Goal: Task Accomplishment & Management: Complete application form

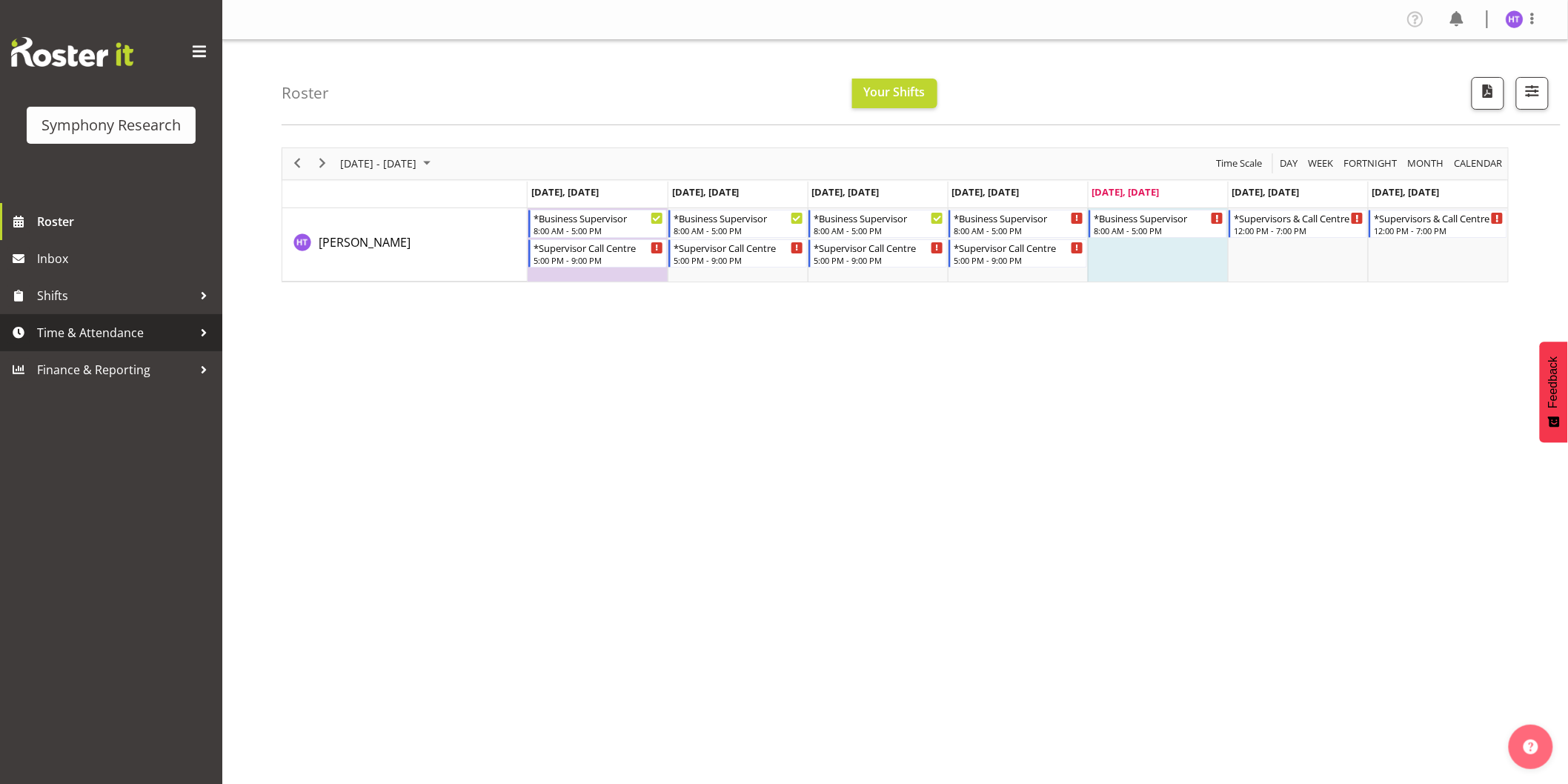
click at [128, 330] on span "Time & Attendance" at bounding box center [114, 332] width 156 height 22
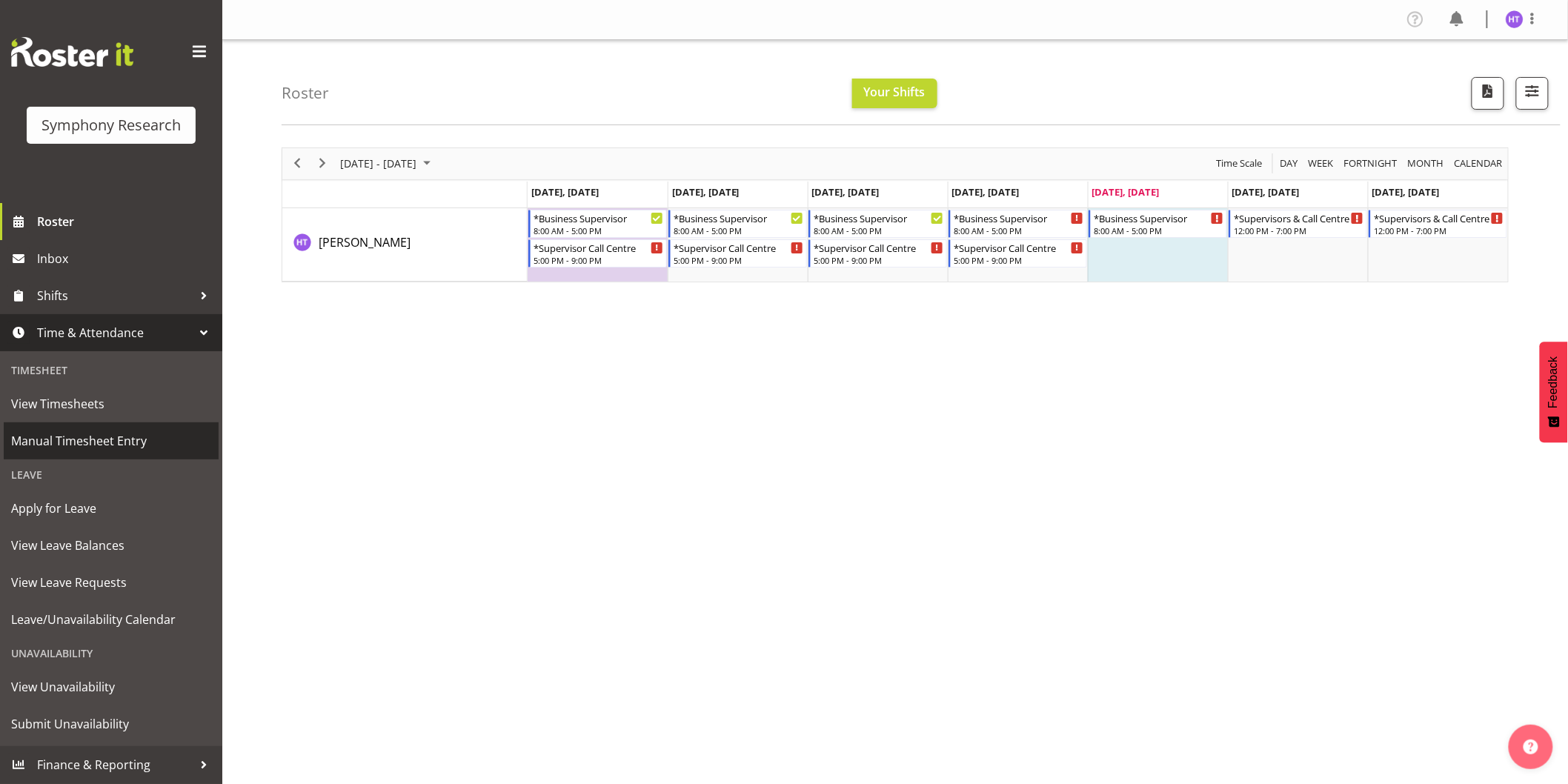
click at [107, 442] on span "Manual Timesheet Entry" at bounding box center [111, 441] width 200 height 22
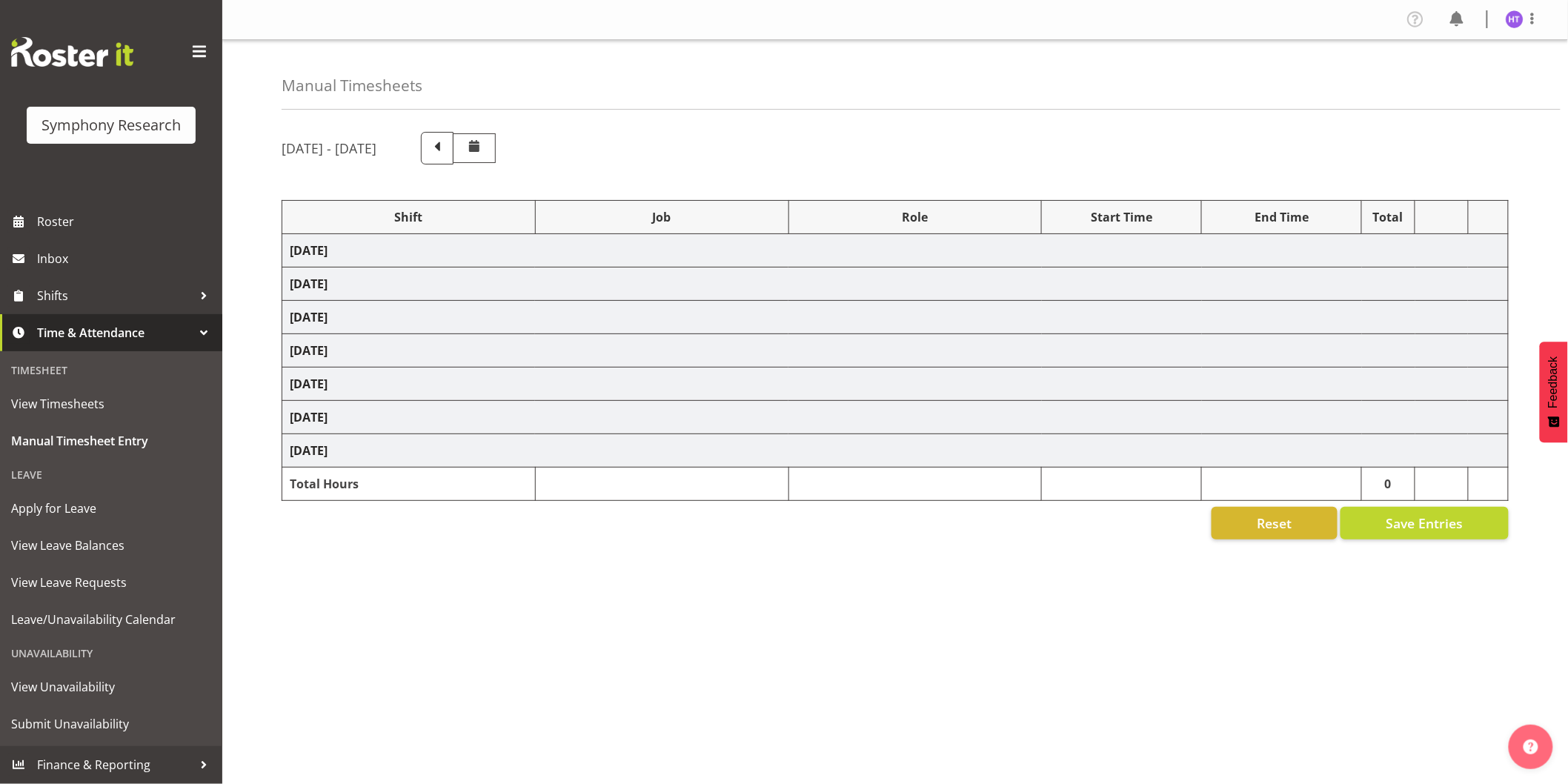
select select "41319"
select select "743"
select select "45"
select select "41319"
select select "10242"
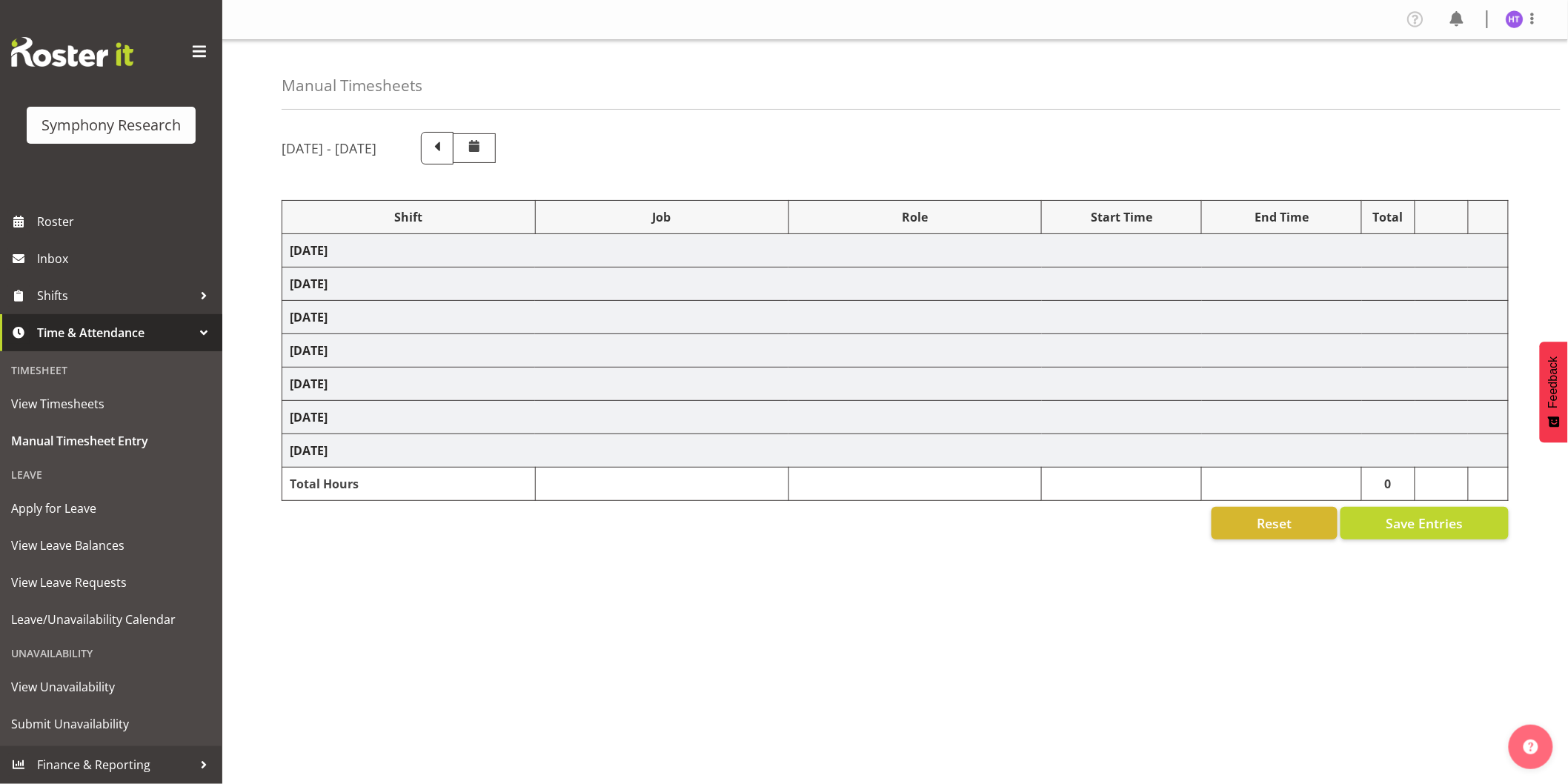
select select "45"
select select "41319"
select select "10587"
select select "45"
select select "41319"
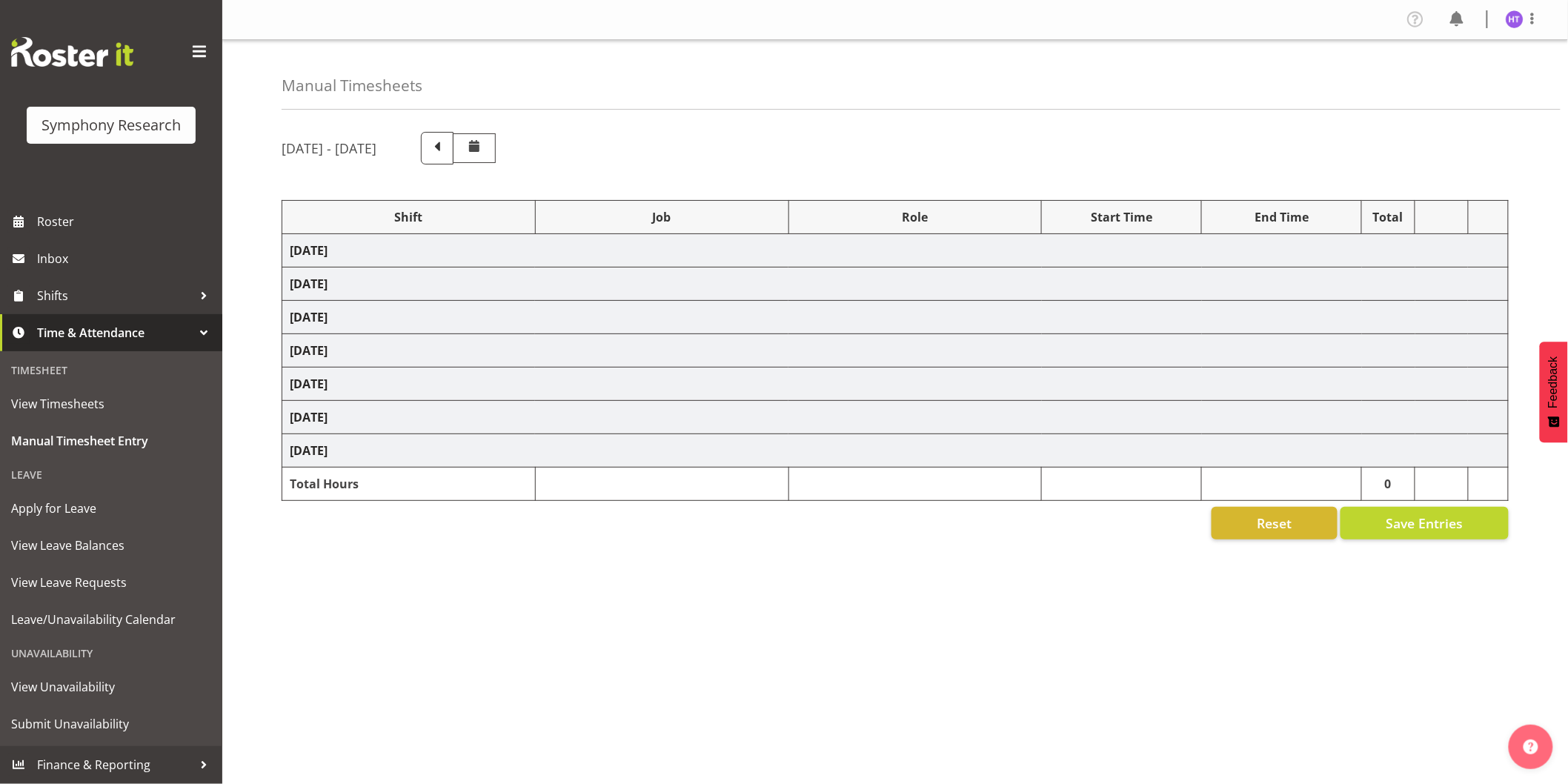
select select "10527"
select select "45"
select select "41604"
select select "10499"
select select "45"
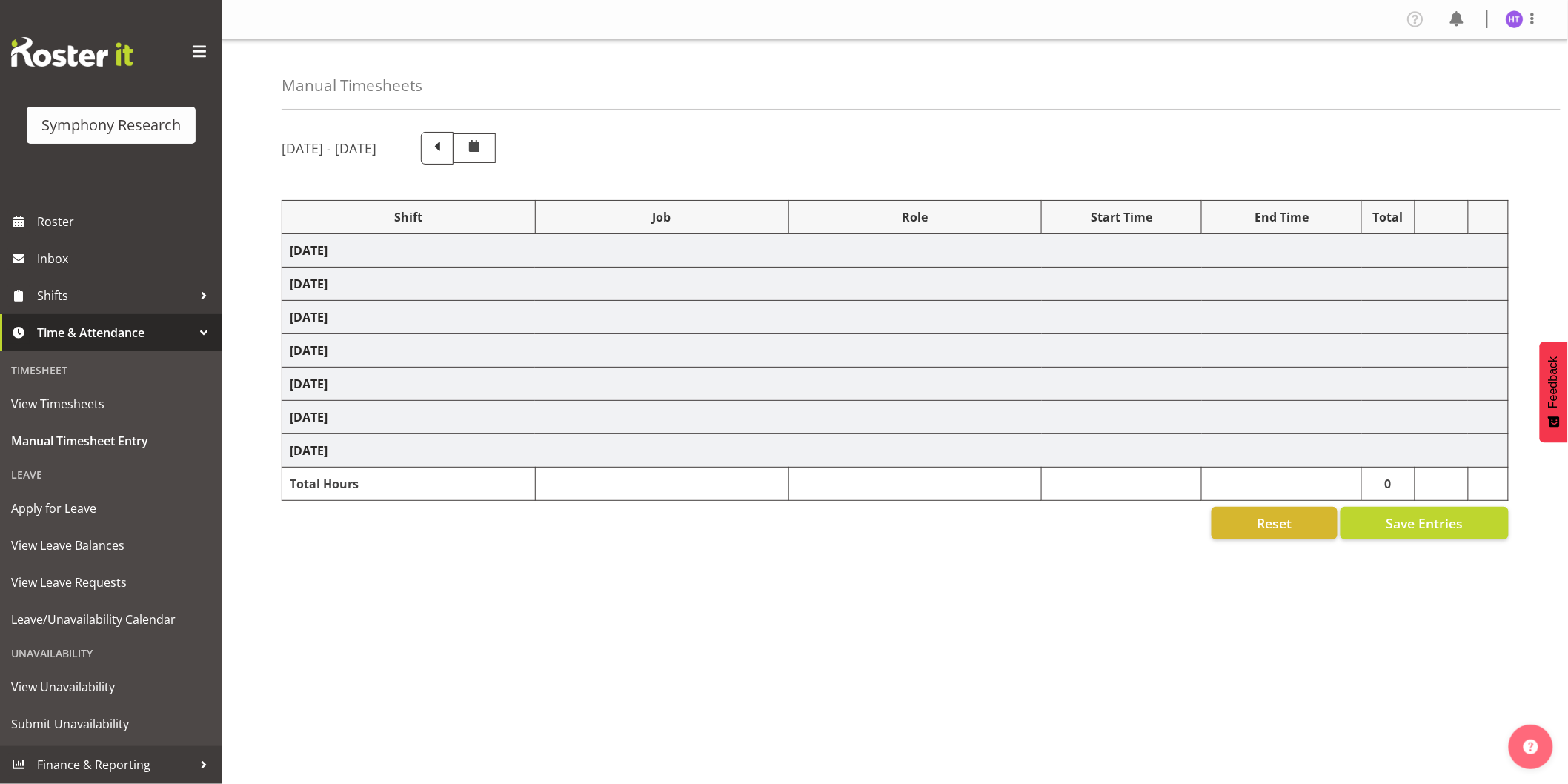
select select "41319"
select select "743"
select select "45"
select select "41319"
select select "743"
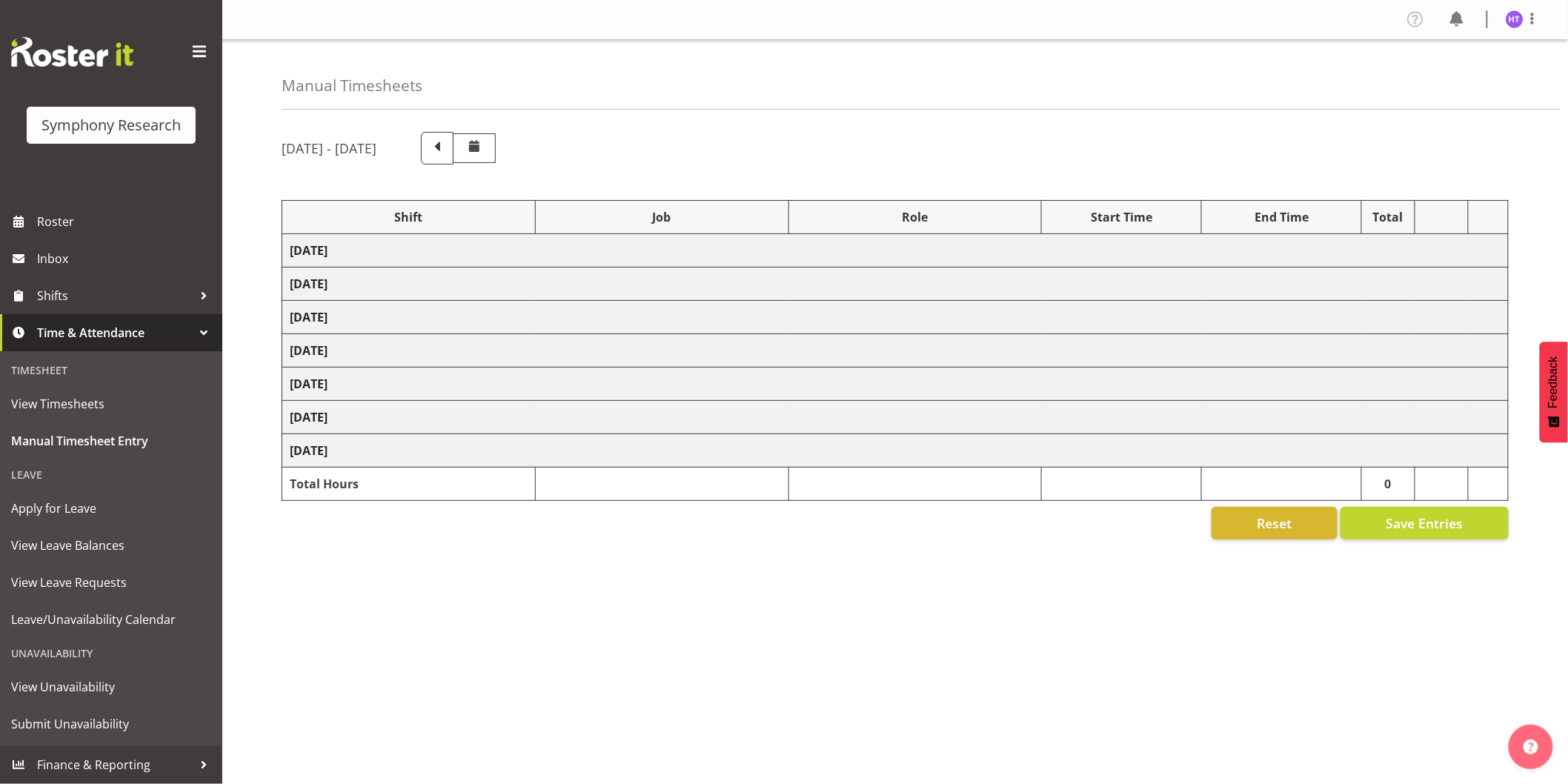
select select "45"
select select "41319"
select select "10242"
select select "45"
select select "41319"
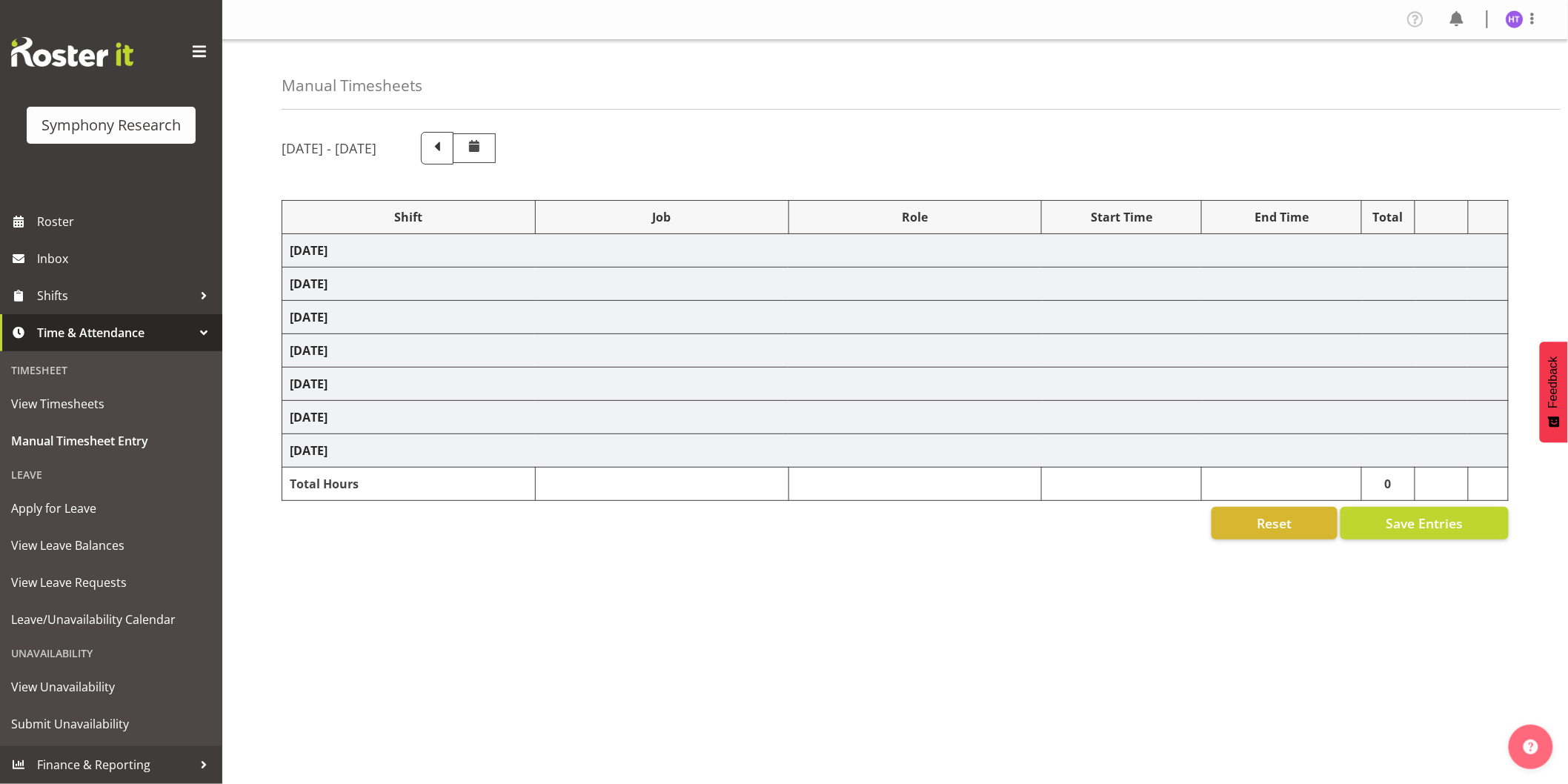
select select "10587"
select select "45"
select select "41319"
select select "10527"
select select "45"
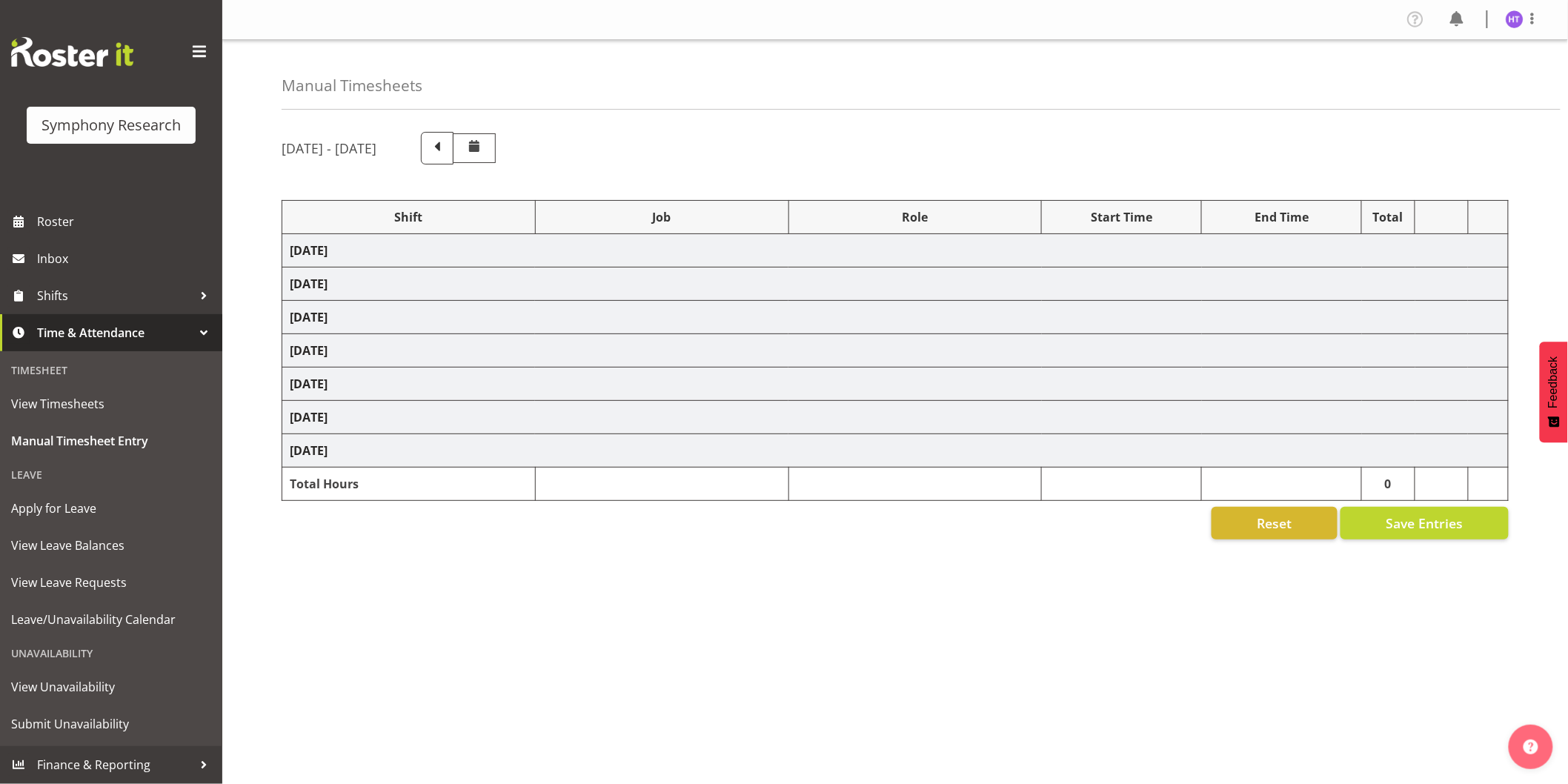
select select "41604"
select select "10499"
select select "45"
select select "41319"
select select "743"
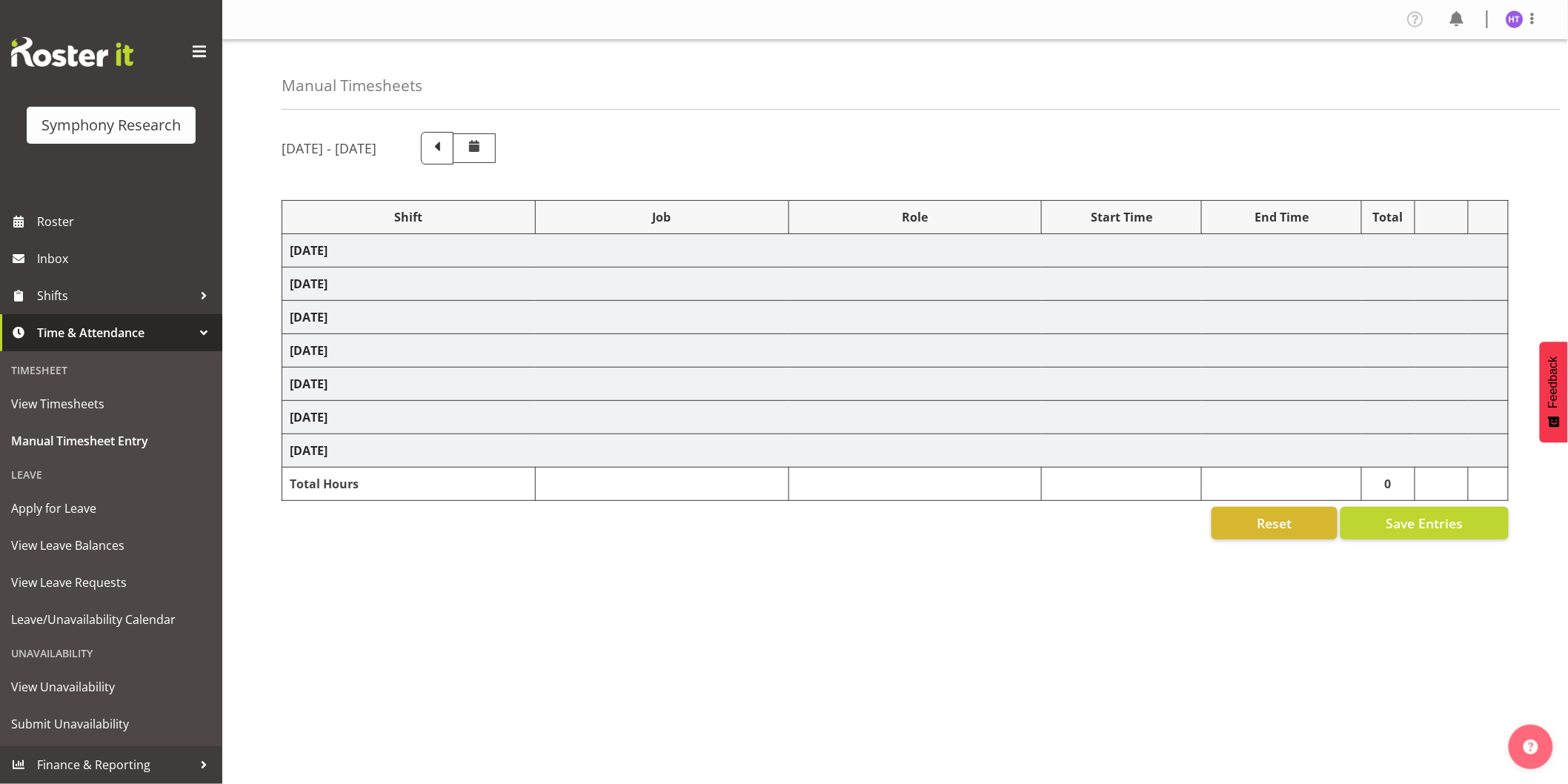
select select "45"
select select "11547"
select select "10242"
select select "45"
select select "11547"
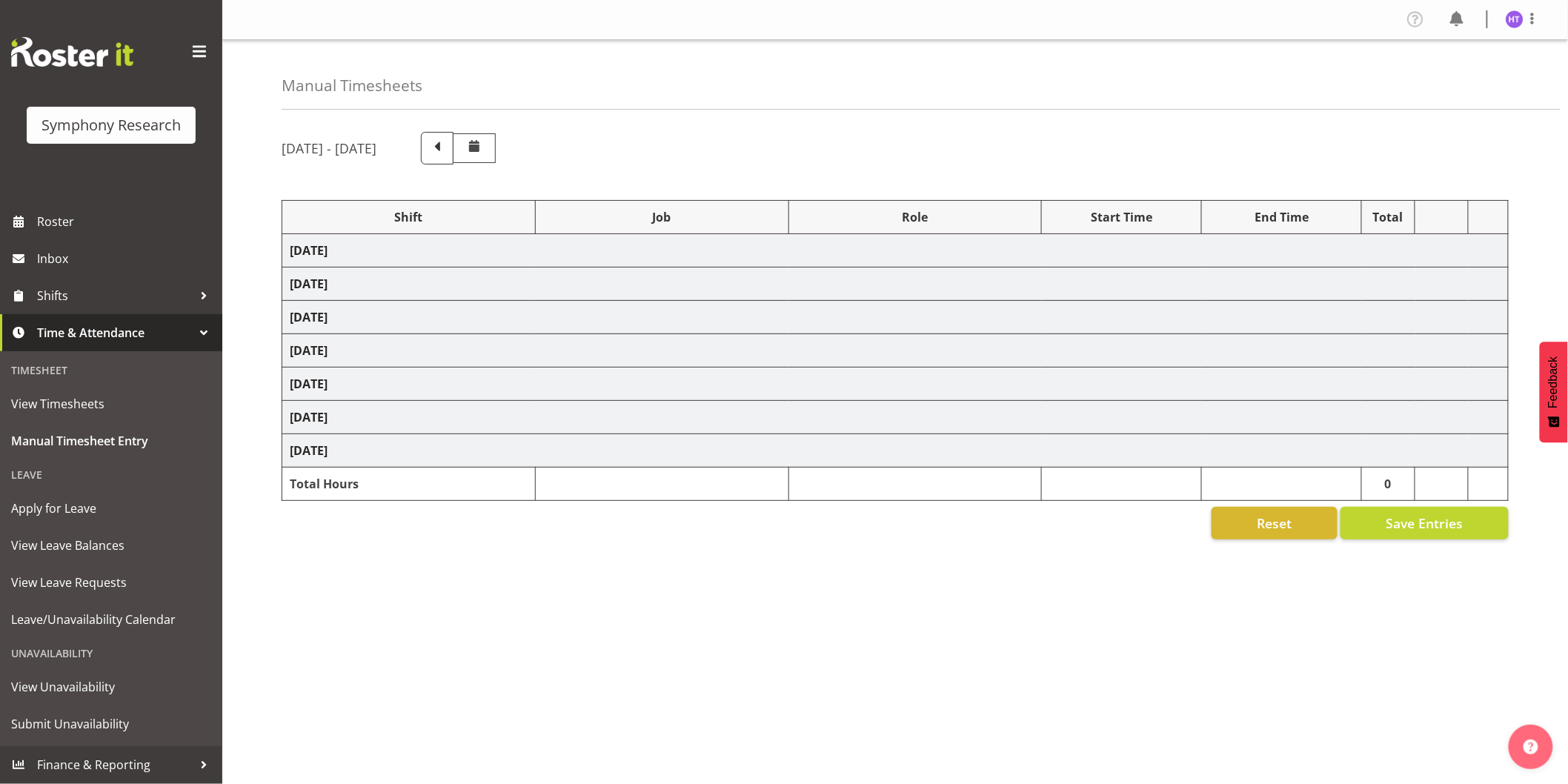
select select "10527"
select select "45"
select select "57511"
select select "10242"
select select "45"
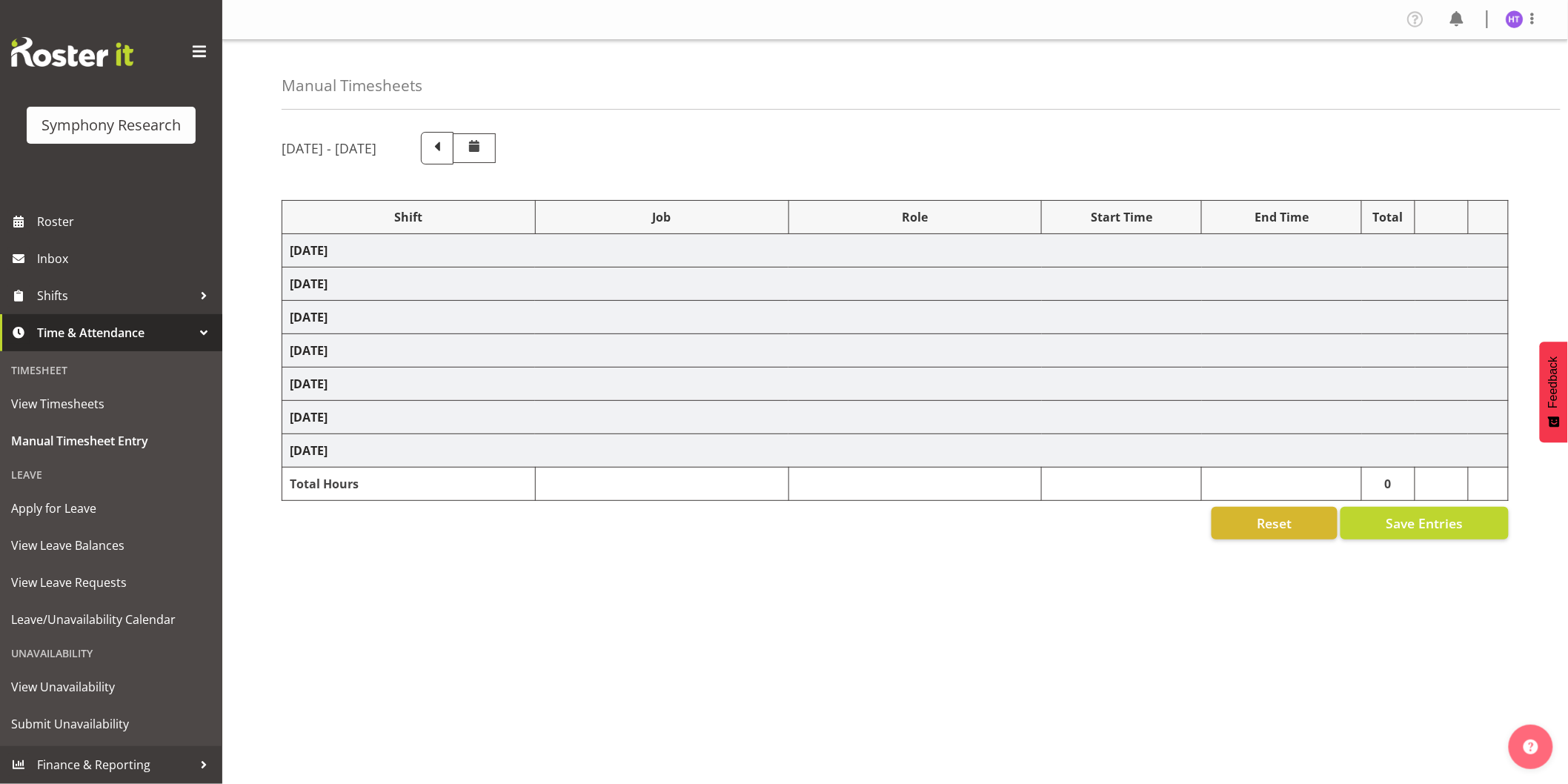
select select "81299"
select select "10499"
select select "45"
select select "11547"
select select "10587"
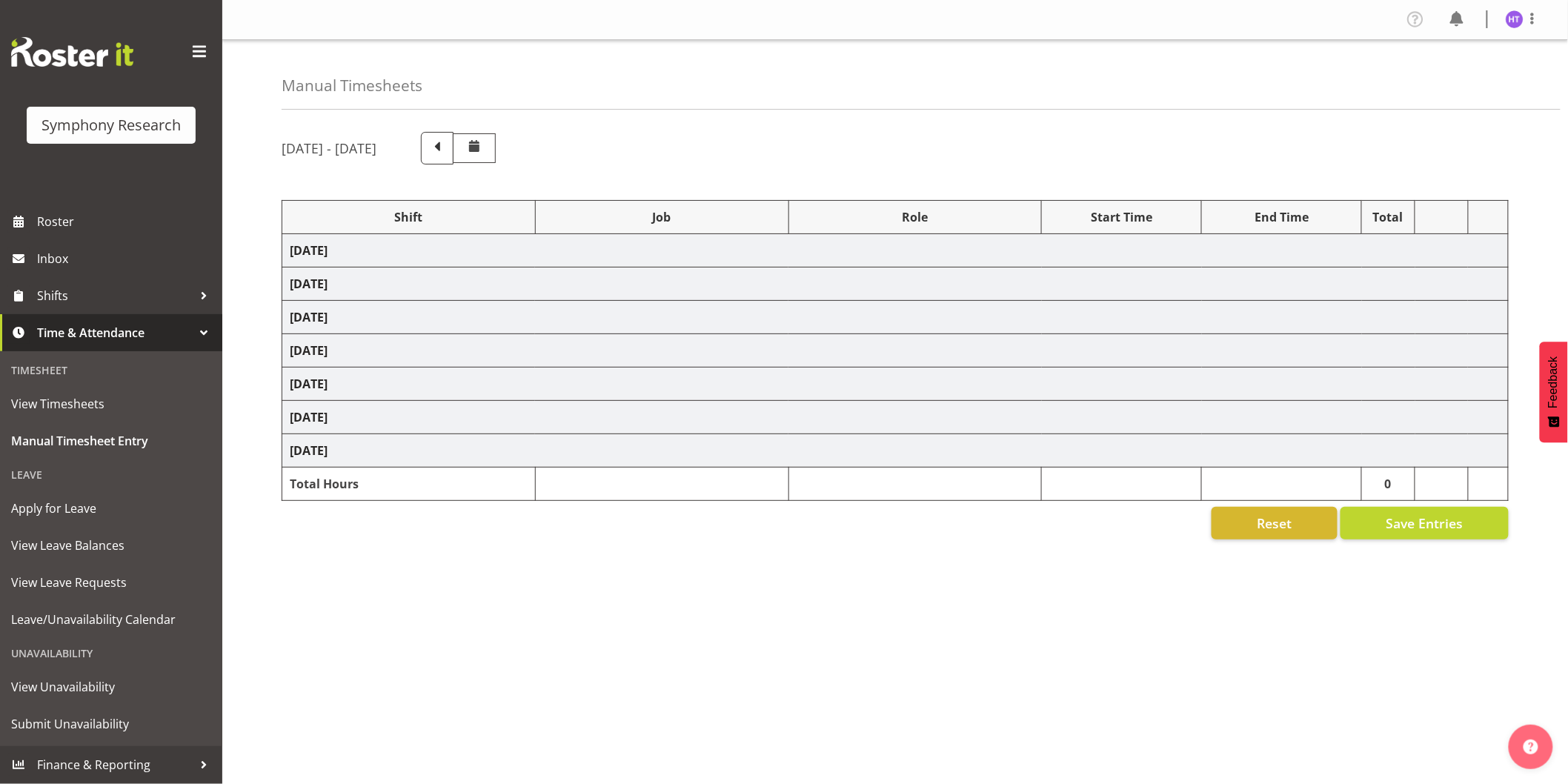
select select "45"
select select "11547"
select select "743"
select select "45"
select select "11547"
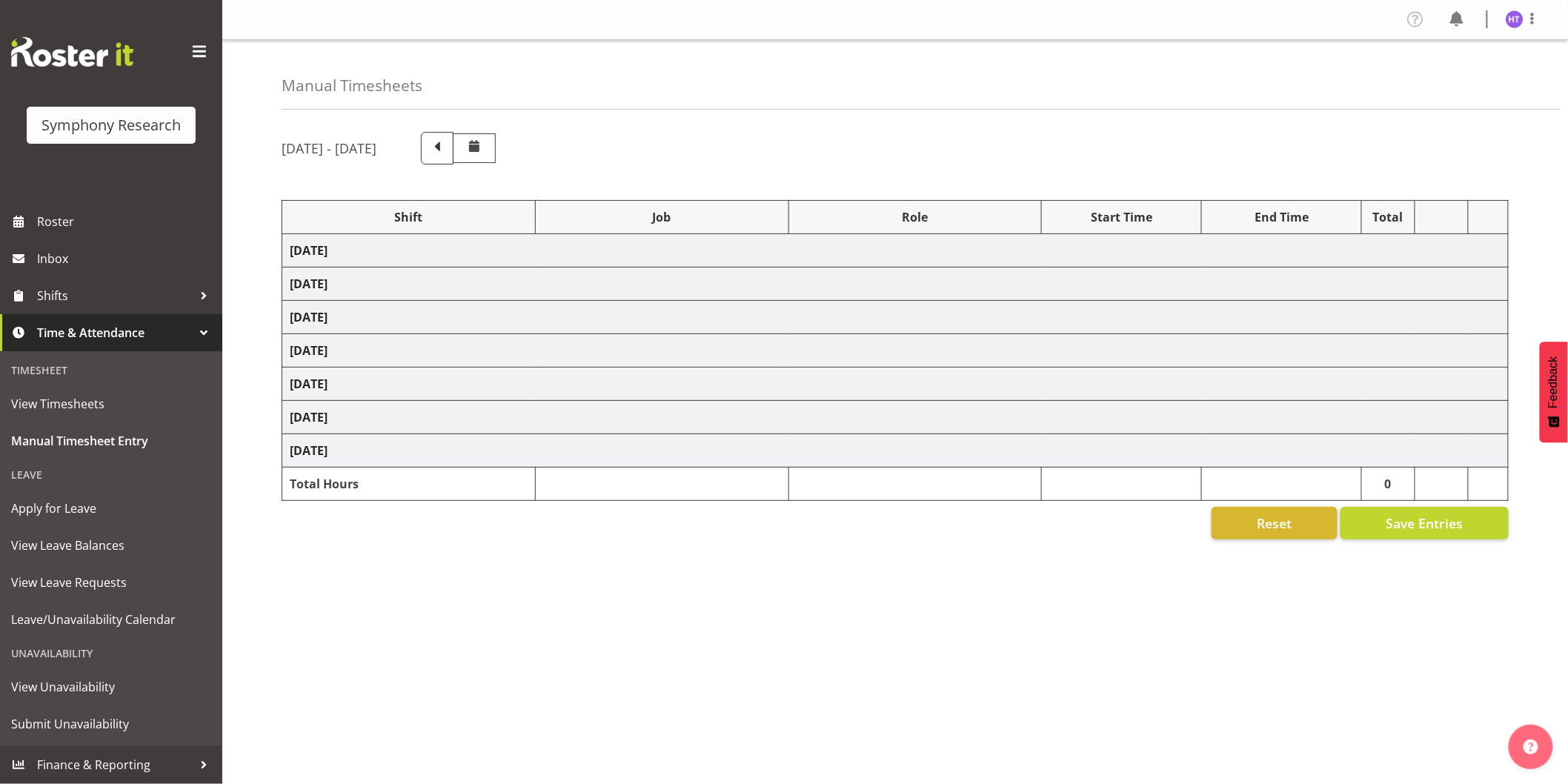
select select "10575"
select select "45"
select select "11547"
select select "10242"
select select "45"
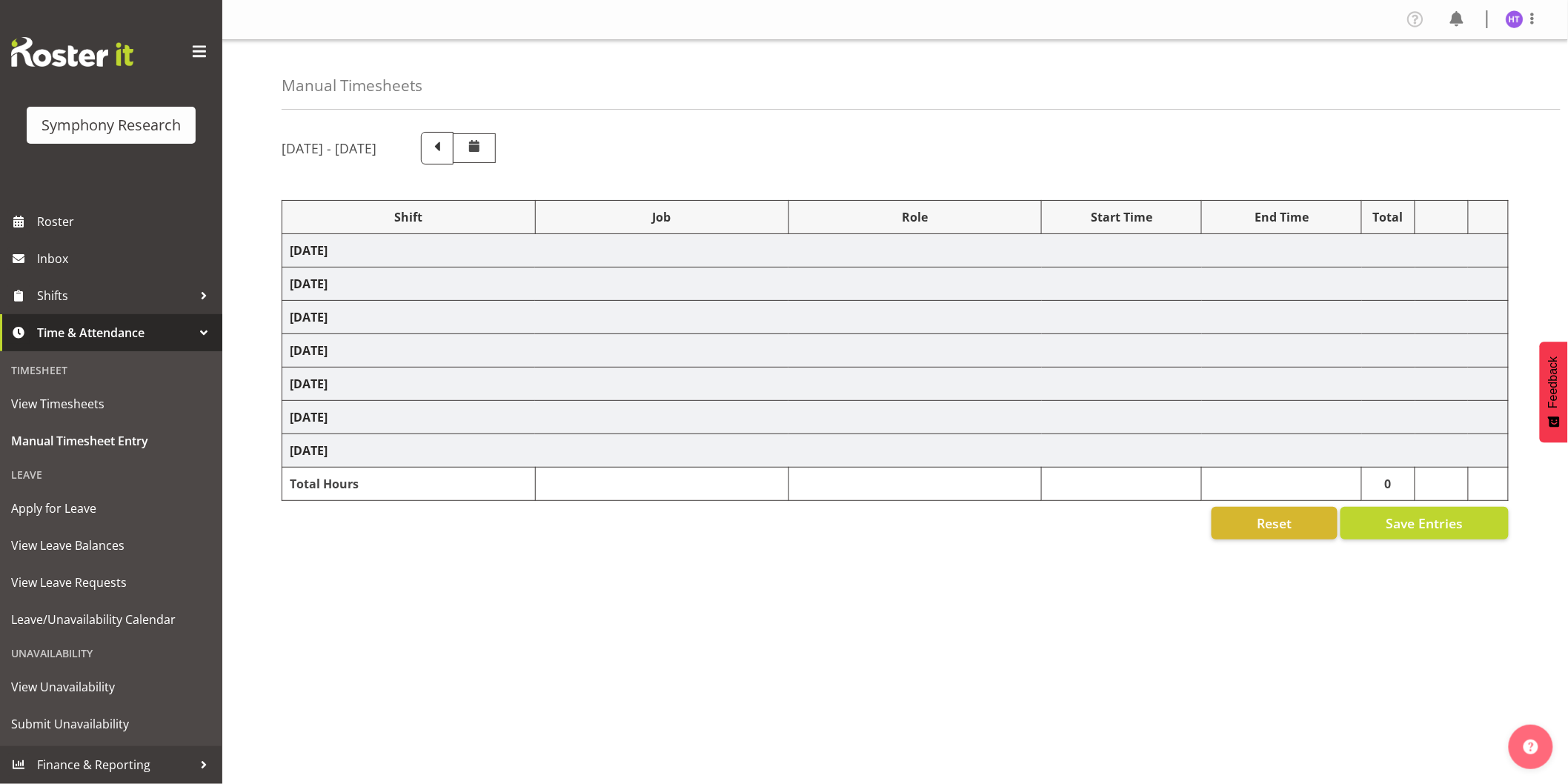
select select "11547"
select select "10587"
select select "45"
select select "11547"
select select "10499"
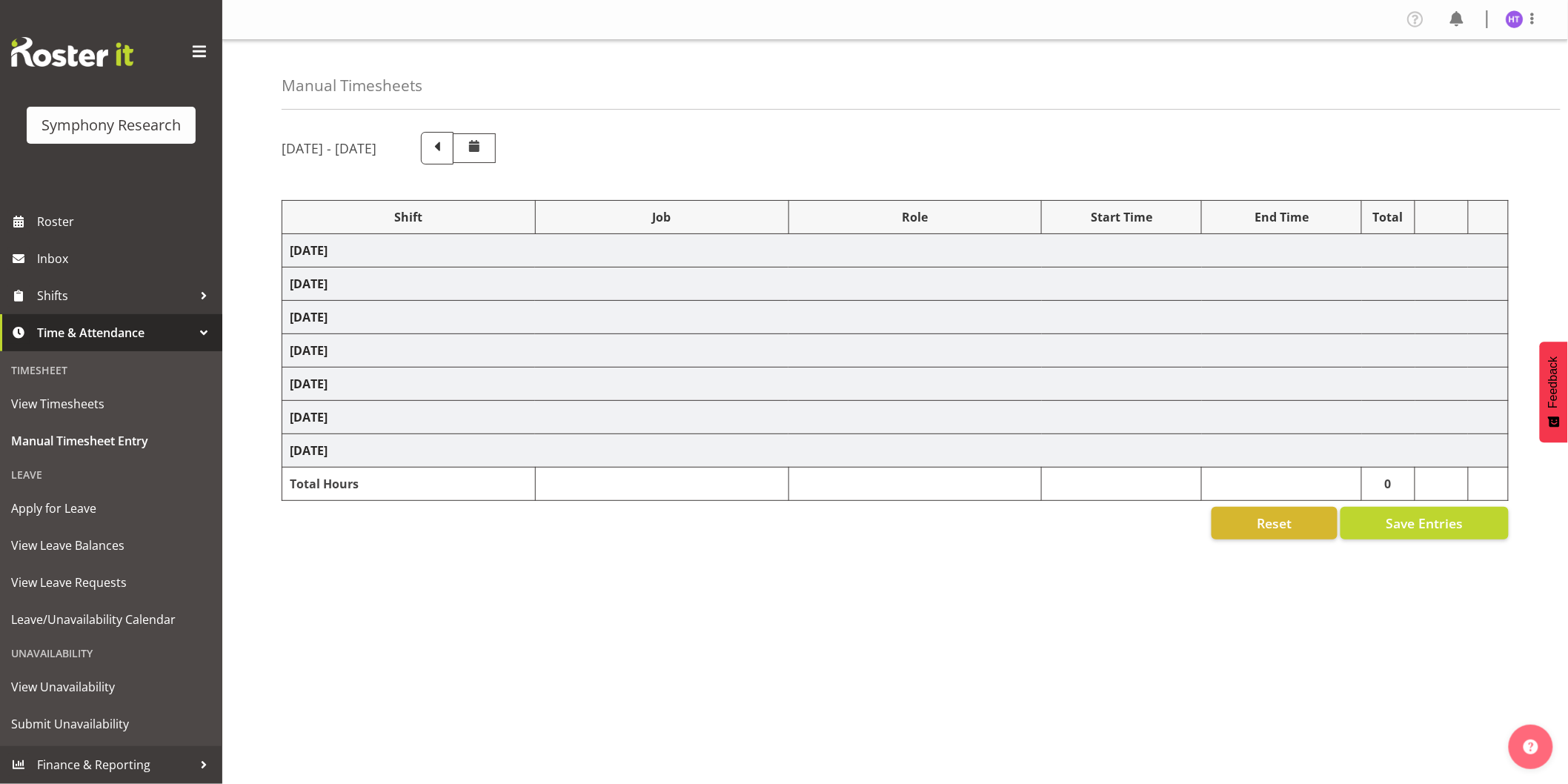
select select "45"
select select "11547"
select select "743"
select select "45"
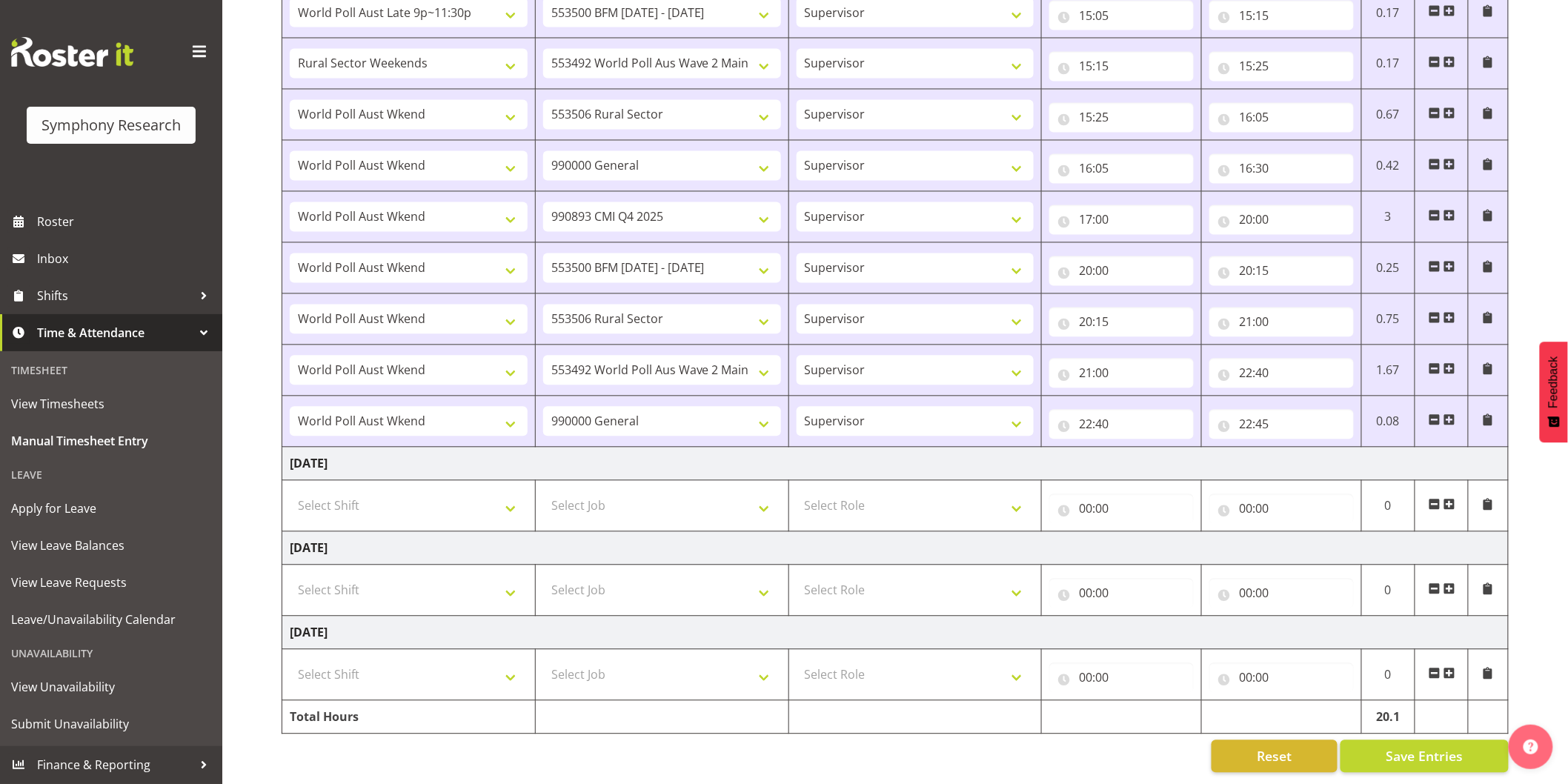
scroll to position [1153, 0]
click at [626, 508] on select "Select Job 550060 IF Admin 553492 World Poll Aus Wave 2 Main 2025 553493 World …" at bounding box center [662, 506] width 238 height 30
click at [634, 534] on td "Saturday 27th September 2025" at bounding box center [896, 549] width 1227 height 33
